Goal: Register for event/course

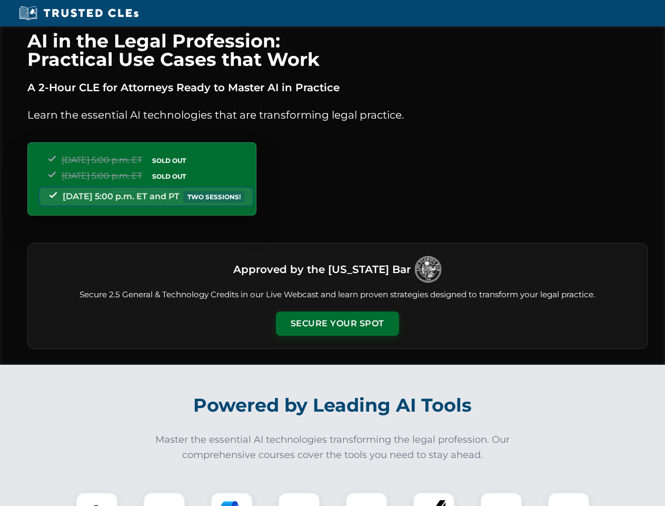
click at [337, 323] on button "Secure Your Spot" at bounding box center [337, 323] width 123 height 24
click at [97, 499] on img at bounding box center [97, 513] width 31 height 31
click at [164, 499] on div at bounding box center [164, 513] width 42 height 42
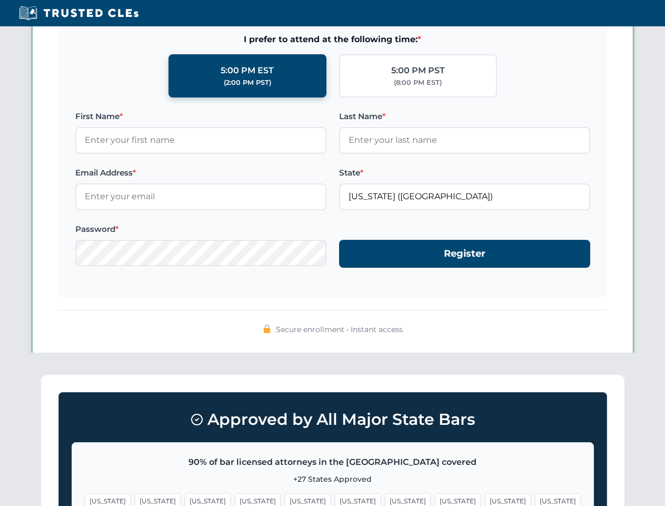
click at [485, 499] on span "[US_STATE]" at bounding box center [508, 500] width 46 height 15
